Goal: Task Accomplishment & Management: Complete application form

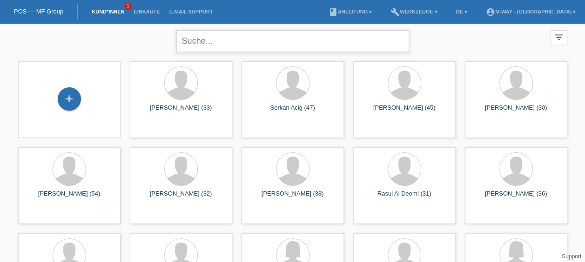
click at [264, 31] on input "text" at bounding box center [292, 41] width 233 height 22
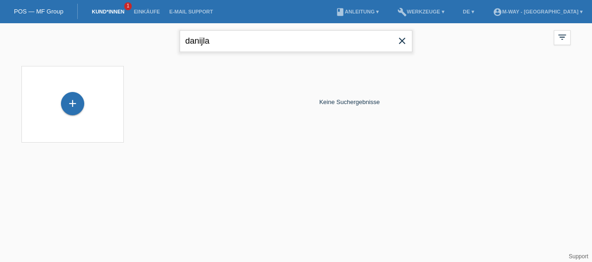
click at [230, 36] on input "danijla" at bounding box center [296, 41] width 233 height 22
type input "dani"
click at [402, 41] on icon "close" at bounding box center [401, 40] width 11 height 11
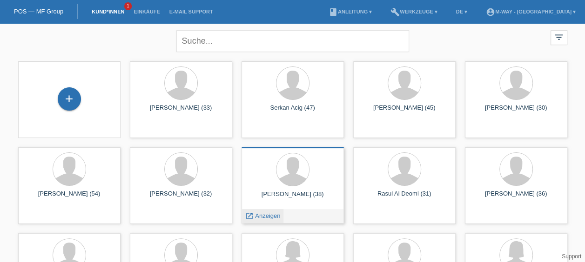
click at [261, 216] on span "Anzeigen" at bounding box center [267, 216] width 25 height 7
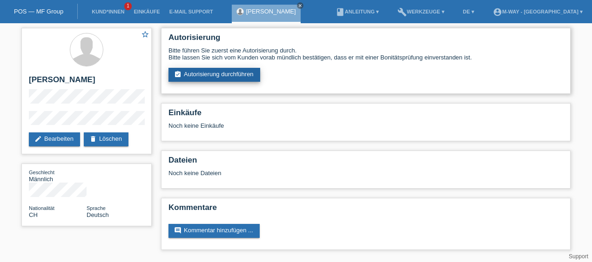
click at [217, 75] on link "assignment_turned_in Autorisierung durchführen" at bounding box center [214, 75] width 92 height 14
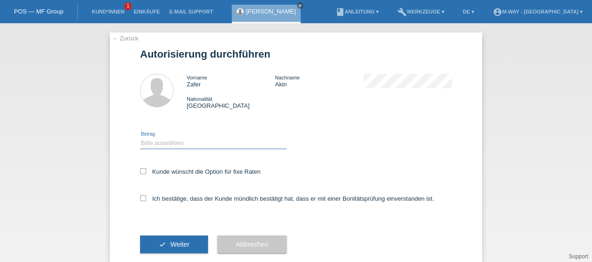
click at [158, 141] on select "Bitte auswählen CHF 1.00 - CHF 499.00 CHF 500.00 - CHF 1'999.00 CHF 2'000.00 - …" at bounding box center [213, 143] width 147 height 11
select select "3"
click at [140, 138] on select "Bitte auswählen CHF 1.00 - CHF 499.00 CHF 500.00 - CHF 1'999.00 CHF 2'000.00 - …" at bounding box center [213, 143] width 147 height 11
click at [140, 172] on icon at bounding box center [143, 171] width 6 height 6
click at [140, 172] on input "Kunde wünscht die Option für fixe Raten" at bounding box center [143, 171] width 6 height 6
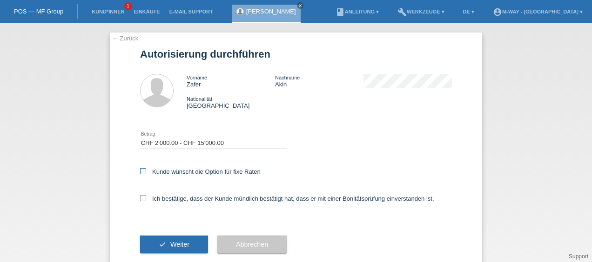
checkbox input "true"
click at [142, 199] on icon at bounding box center [143, 198] width 6 height 6
click at [142, 199] on input "Ich bestätige, dass der Kunde mündlich bestätigt hat, dass er mit einer Bonität…" at bounding box center [143, 198] width 6 height 6
checkbox input "true"
click at [176, 245] on span "Weiter" at bounding box center [179, 244] width 19 height 7
